Goal: Task Accomplishment & Management: Use online tool/utility

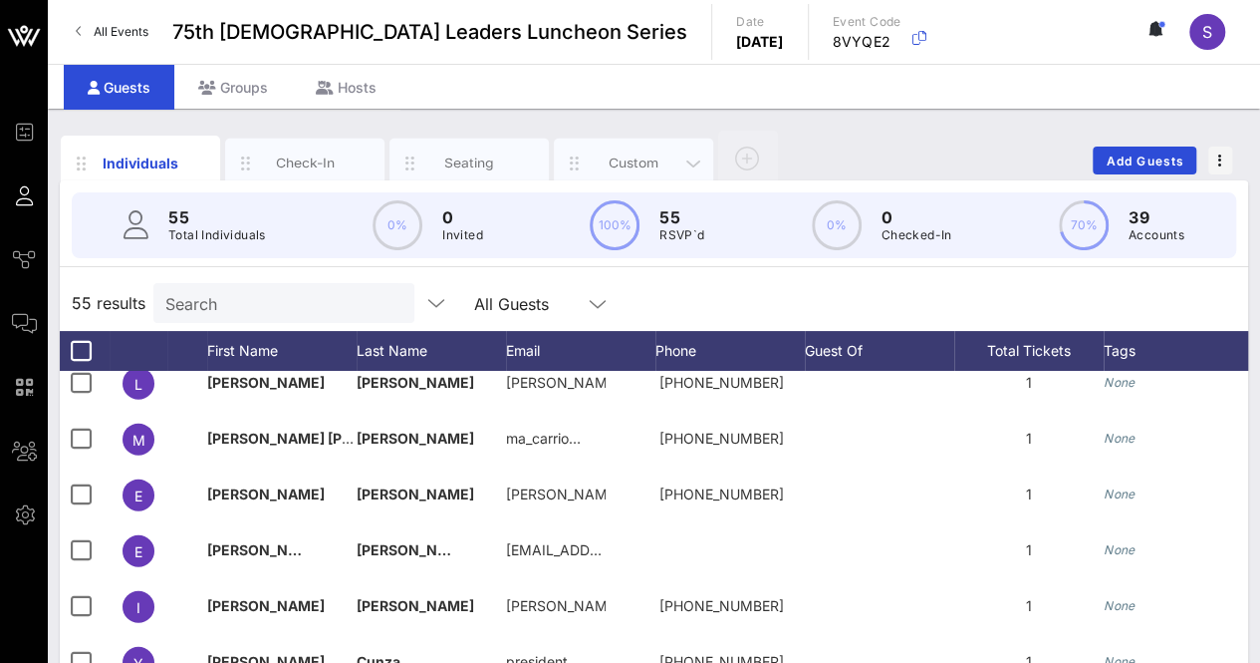
click at [611, 141] on div "Custom" at bounding box center [633, 163] width 159 height 50
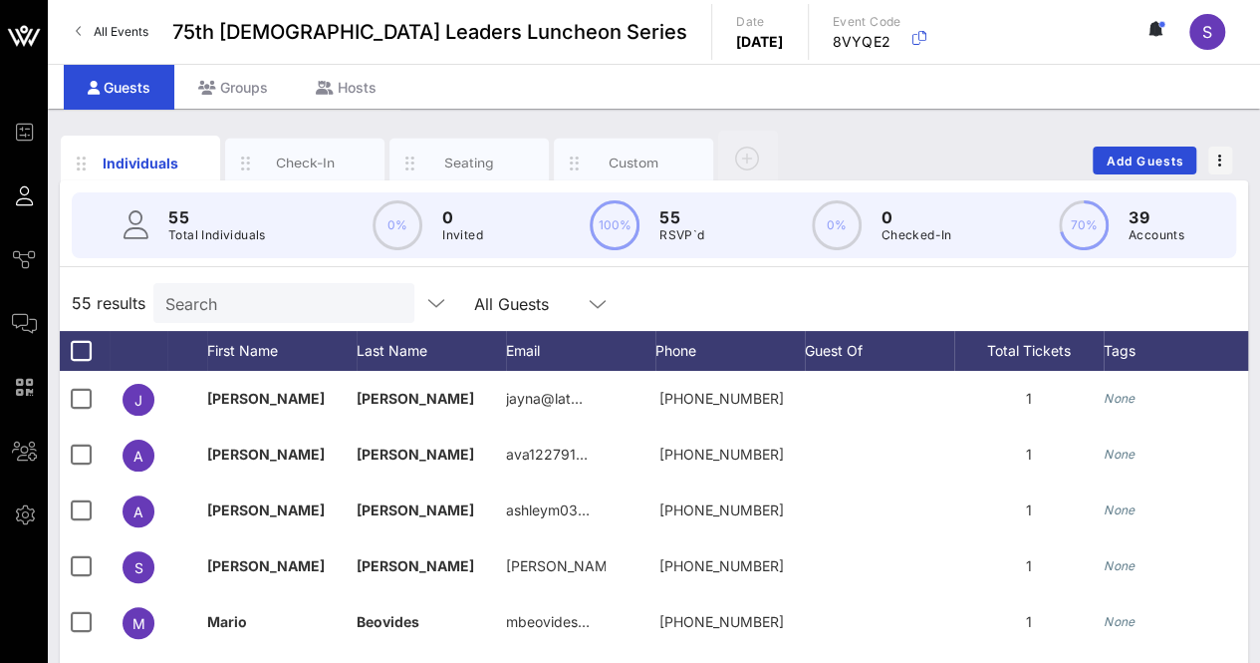
click at [255, 301] on input "Search" at bounding box center [281, 303] width 233 height 26
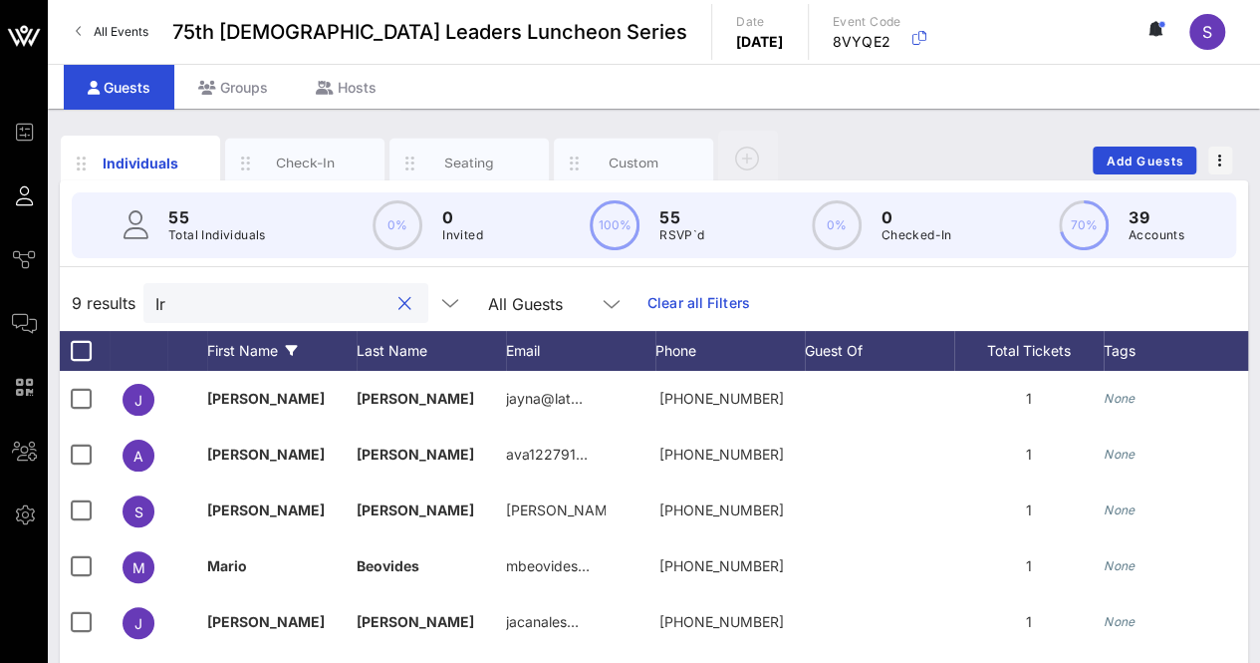
type input "I"
